Goal: Information Seeking & Learning: Learn about a topic

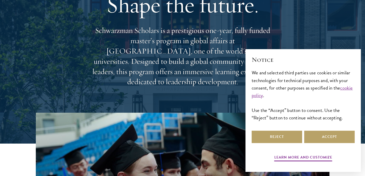
scroll to position [51, 0]
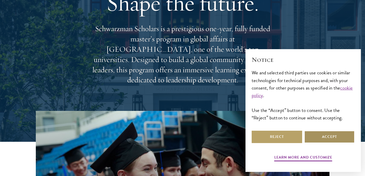
click at [323, 139] on button "Accept" at bounding box center [329, 137] width 50 height 12
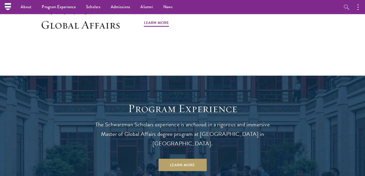
scroll to position [309, 0]
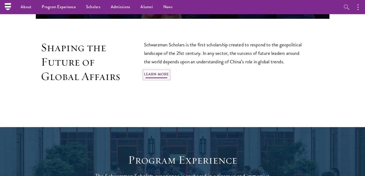
click at [164, 71] on link "Learn More" at bounding box center [156, 75] width 25 height 8
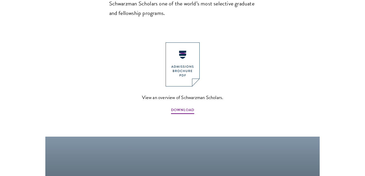
scroll to position [566, 0]
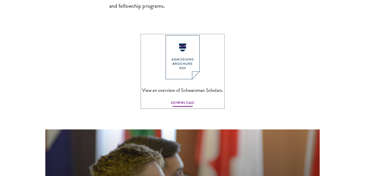
click at [176, 100] on span "DOWNLOAD" at bounding box center [182, 104] width 23 height 8
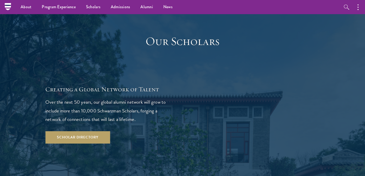
scroll to position [875, 0]
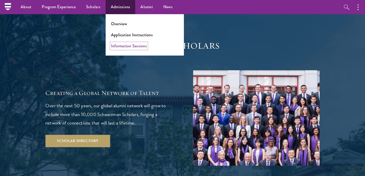
click at [124, 44] on link "Information Sessions" at bounding box center [129, 46] width 36 height 6
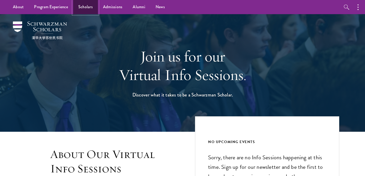
click at [82, 8] on link "Scholars" at bounding box center [85, 7] width 25 height 14
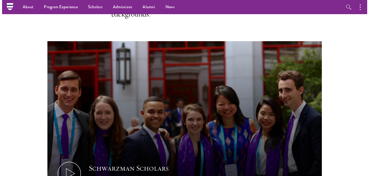
scroll to position [257, 0]
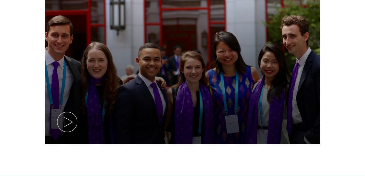
click at [68, 116] on icon at bounding box center [67, 121] width 23 height 23
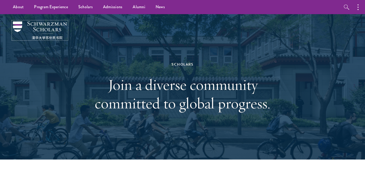
click at [48, 31] on img at bounding box center [40, 30] width 54 height 18
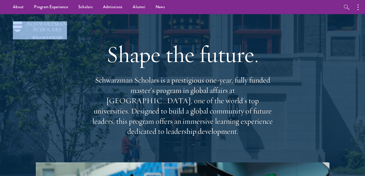
drag, startPoint x: 77, startPoint y: 34, endPoint x: 20, endPoint y: 34, distance: 56.9
click at [26, 34] on div "Shape the future. Schwarzman Scholars is a prestigious one-year, fully funded m…" at bounding box center [182, 88] width 313 height 148
drag, startPoint x: 75, startPoint y: 24, endPoint x: 37, endPoint y: 24, distance: 38.3
click at [37, 24] on div "Shape the future. Schwarzman Scholars is a prestigious one-year, fully funded m…" at bounding box center [182, 88] width 313 height 148
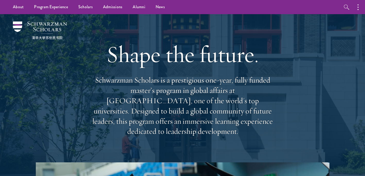
drag, startPoint x: 37, startPoint y: 24, endPoint x: 11, endPoint y: 69, distance: 52.4
click at [11, 69] on div at bounding box center [182, 103] width 365 height 179
